Goal: Use online tool/utility

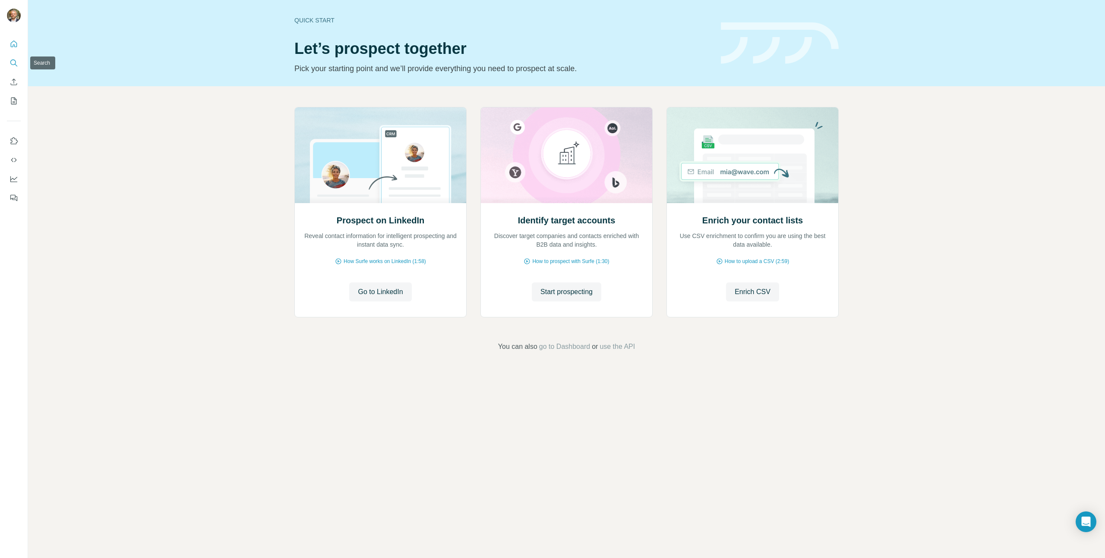
drag, startPoint x: 13, startPoint y: 65, endPoint x: 13, endPoint y: 48, distance: 17.3
click at [13, 60] on icon "Search" at bounding box center [13, 63] width 9 height 9
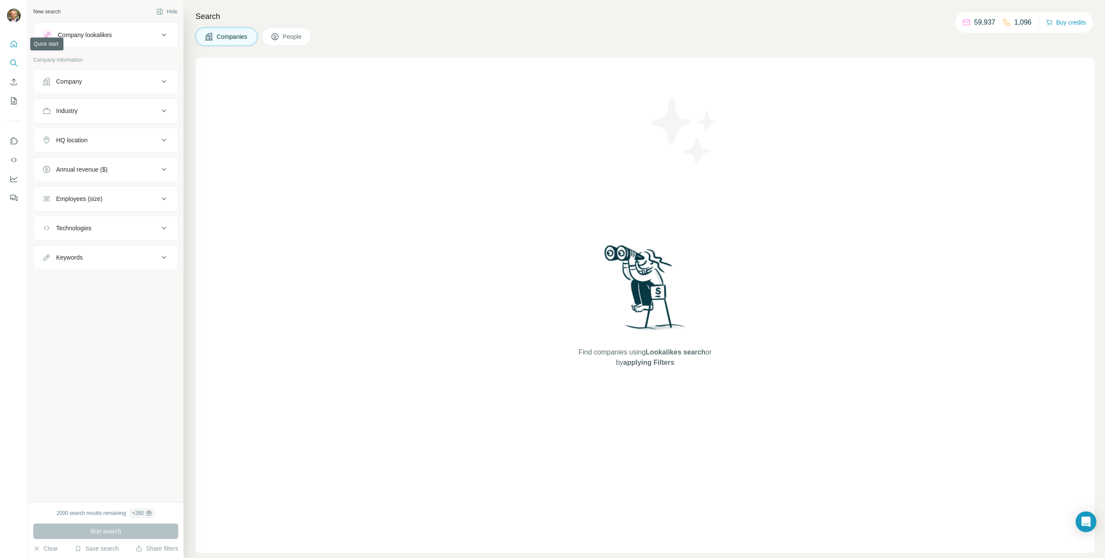
click at [13, 44] on icon "Quick start" at bounding box center [13, 44] width 9 height 9
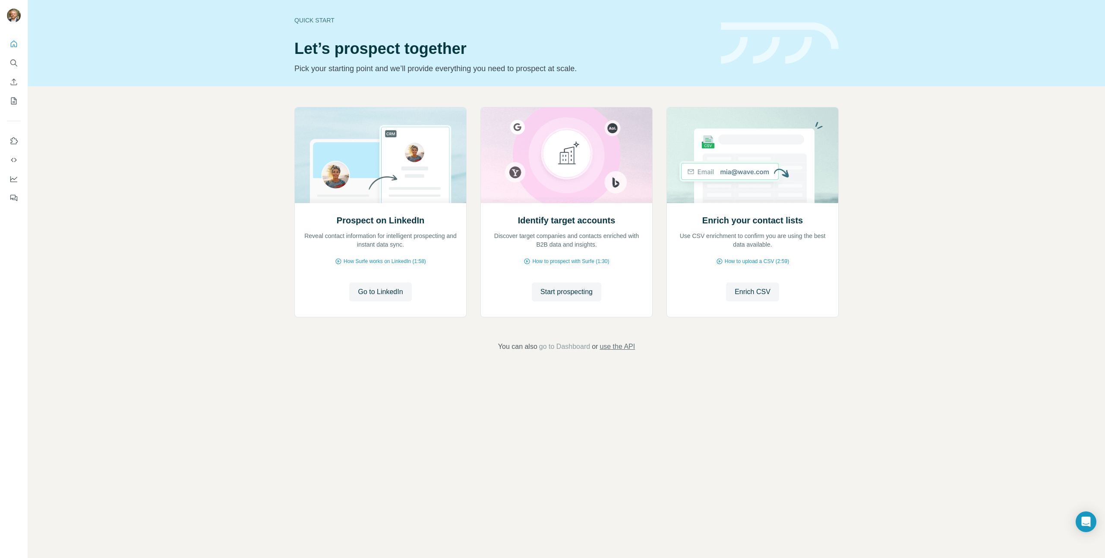
click at [621, 348] on span "use the API" at bounding box center [616, 347] width 35 height 10
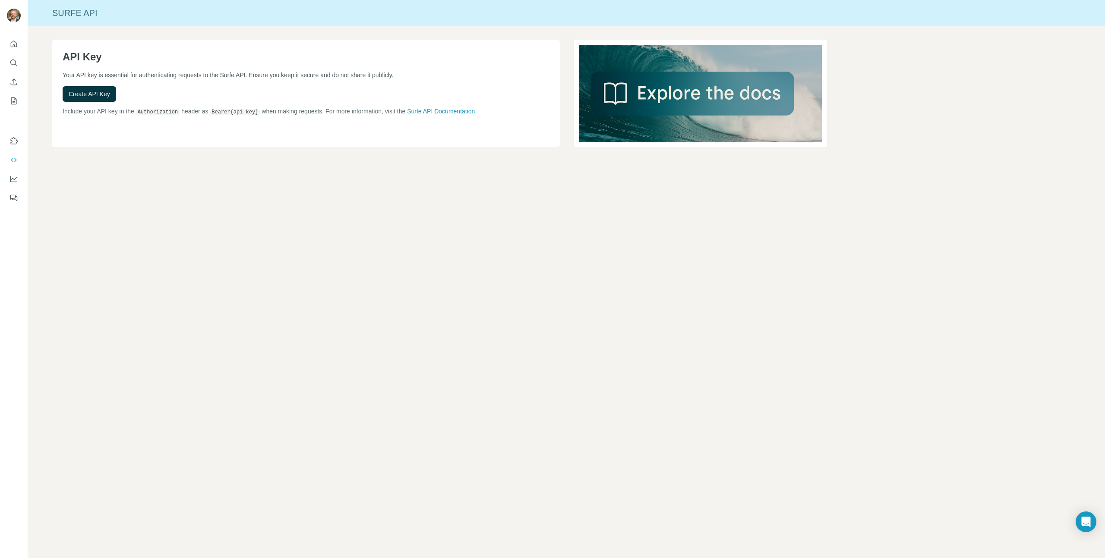
click at [348, 101] on div "Create API Key" at bounding box center [306, 94] width 487 height 16
click at [13, 180] on icon "Dashboard" at bounding box center [13, 179] width 9 height 9
click at [13, 143] on icon "Use Surfe on LinkedIn" at bounding box center [13, 141] width 9 height 9
